Goal: Information Seeking & Learning: Understand process/instructions

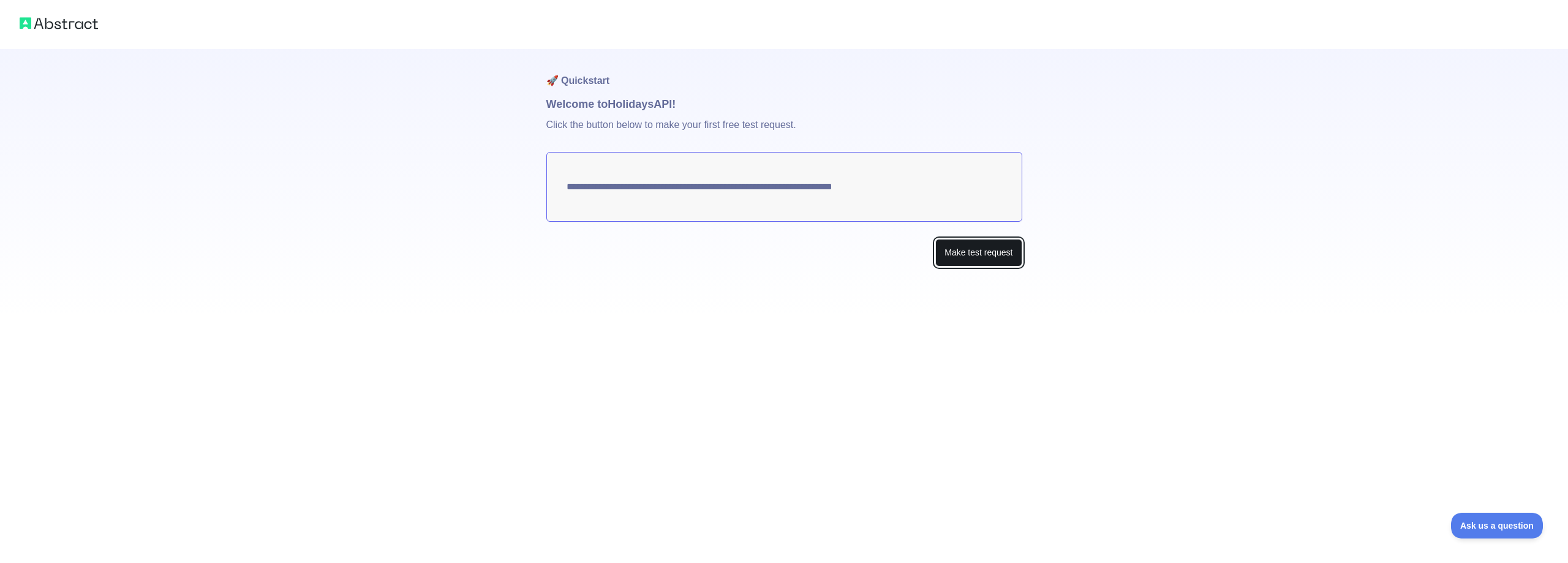
click at [969, 249] on button "Make test request" at bounding box center [977, 253] width 86 height 28
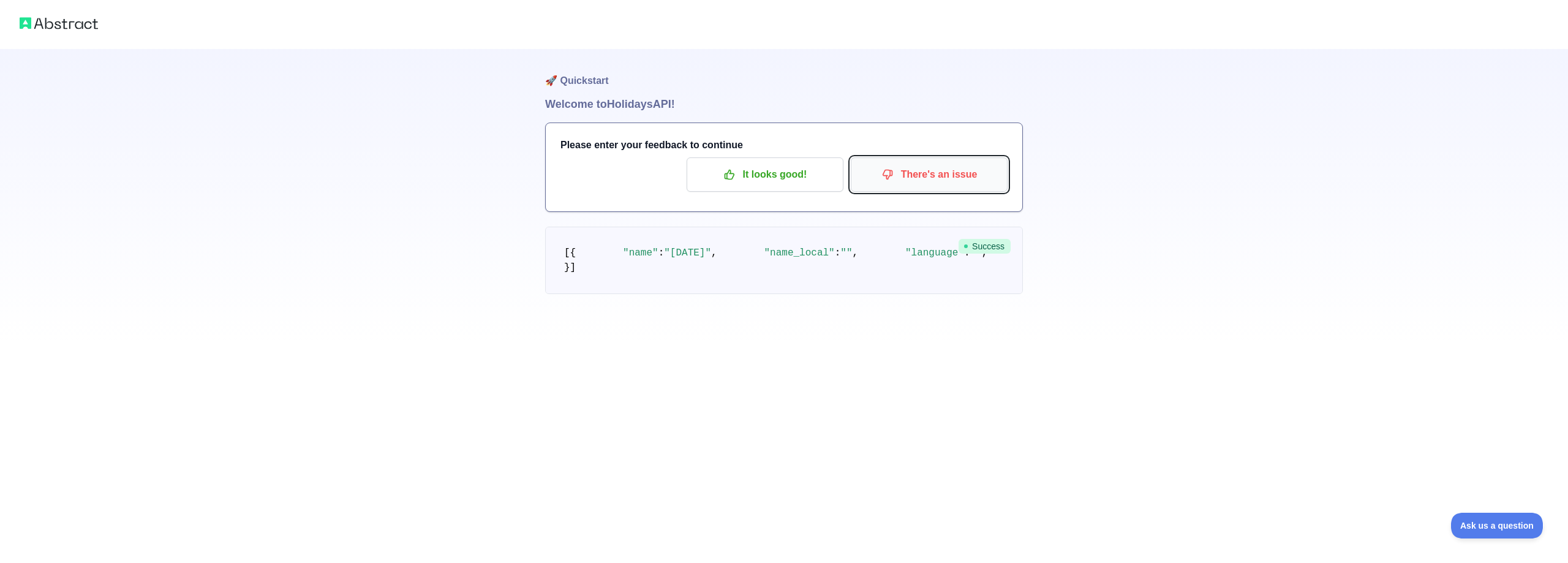
click at [922, 176] on p "There's an issue" at bounding box center [929, 174] width 139 height 21
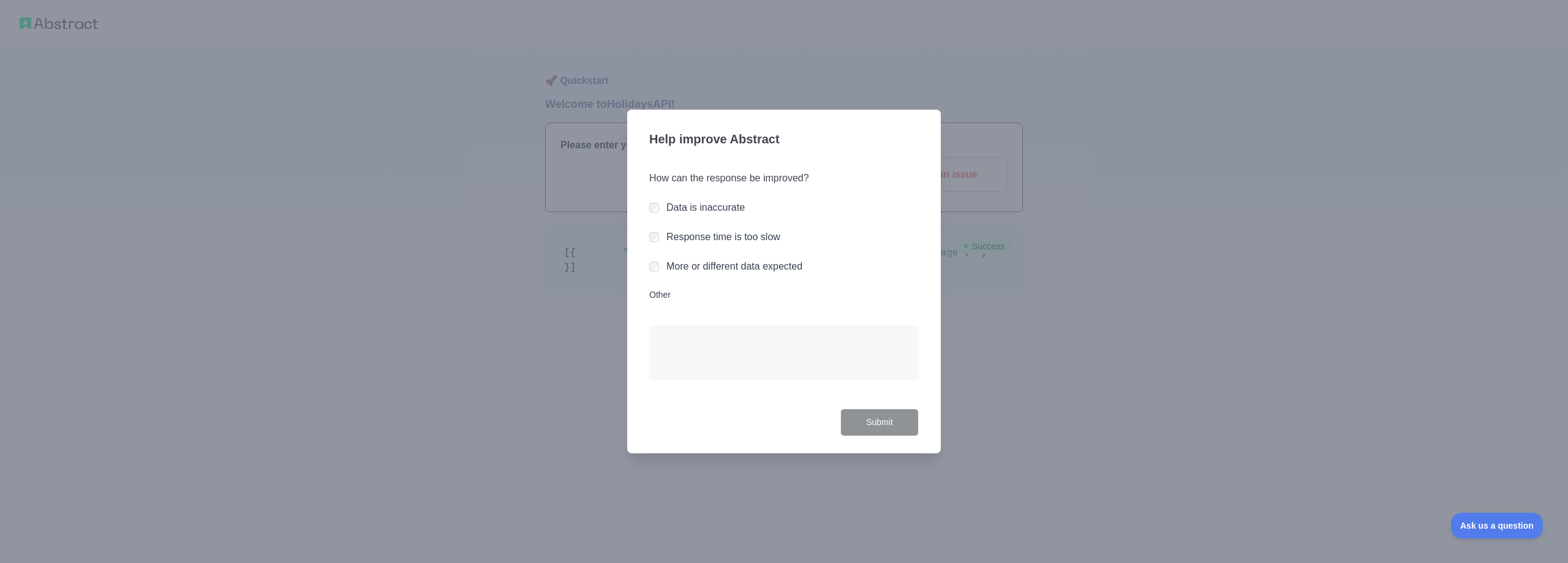
click at [660, 269] on div "More or different data expected" at bounding box center [784, 266] width 270 height 15
click at [895, 412] on button "Submit" at bounding box center [879, 422] width 78 height 28
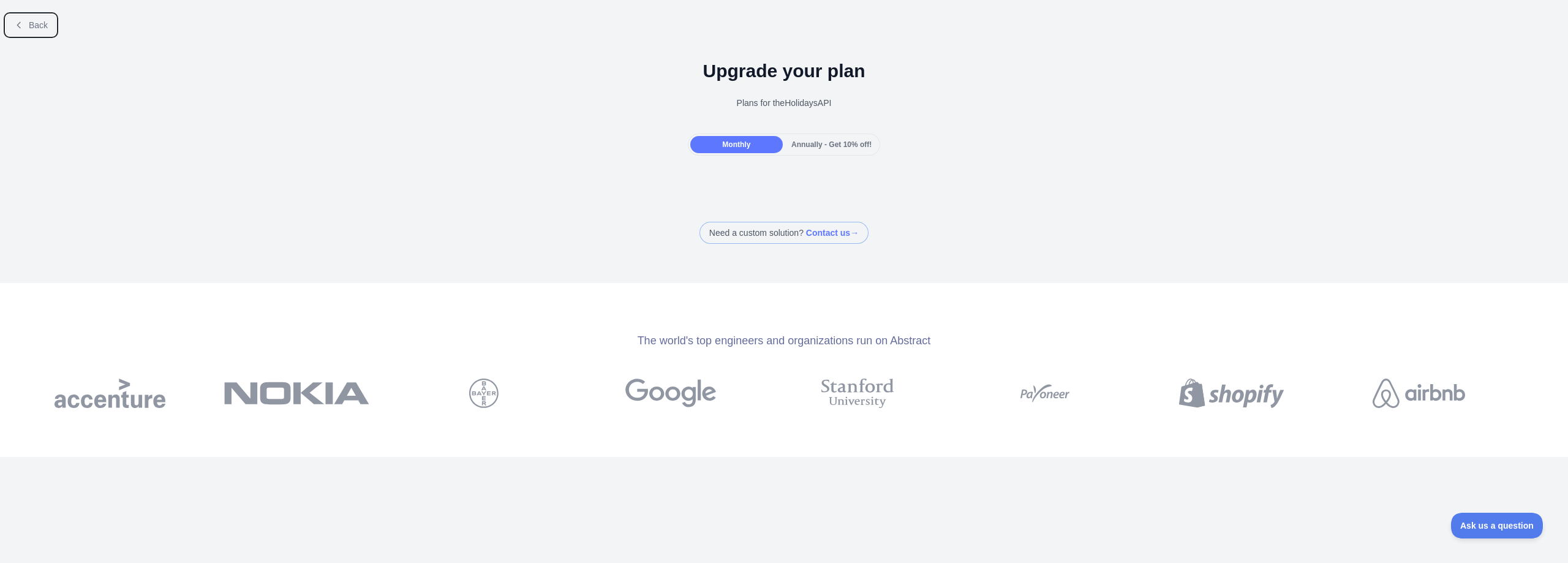
click at [40, 28] on span "Back" at bounding box center [38, 25] width 19 height 10
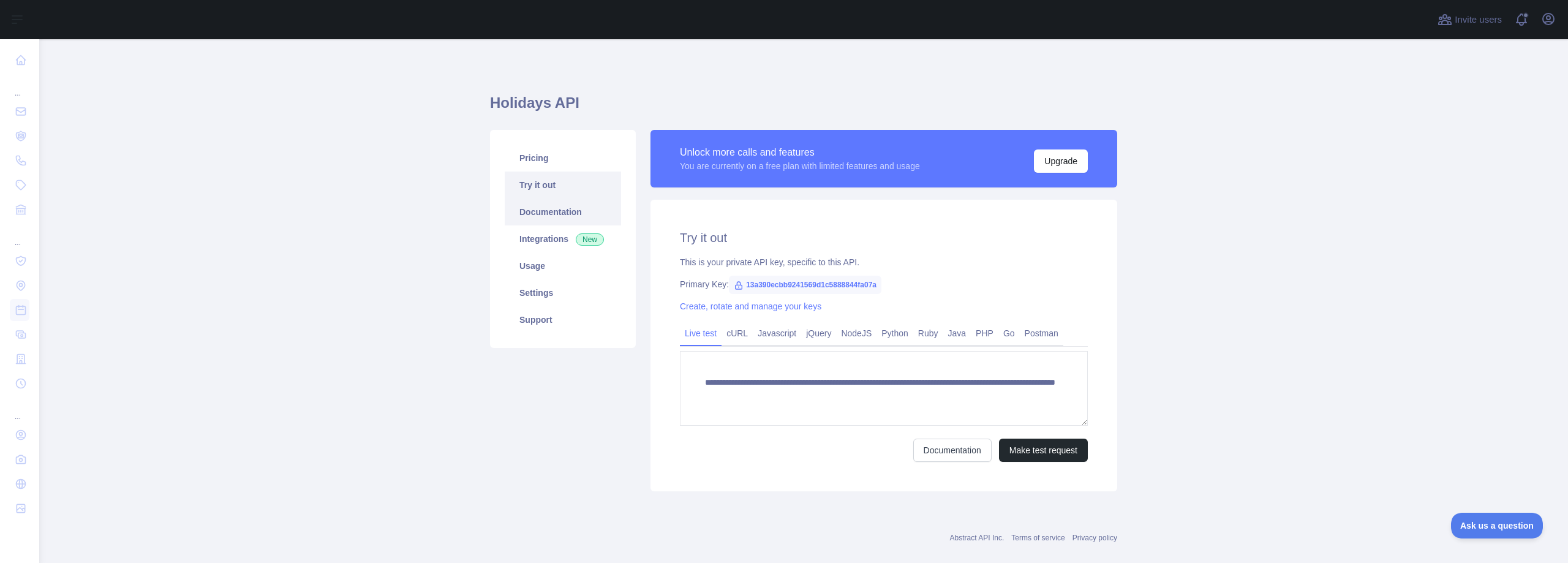
click at [535, 213] on link "Documentation" at bounding box center [562, 211] width 116 height 27
